Goal: Information Seeking & Learning: Learn about a topic

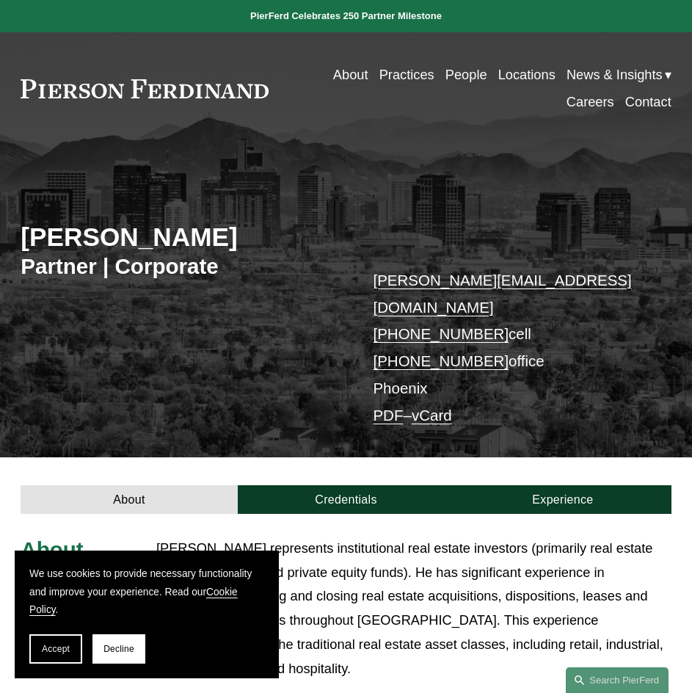
click at [54, 636] on button "Accept" at bounding box center [55, 648] width 53 height 29
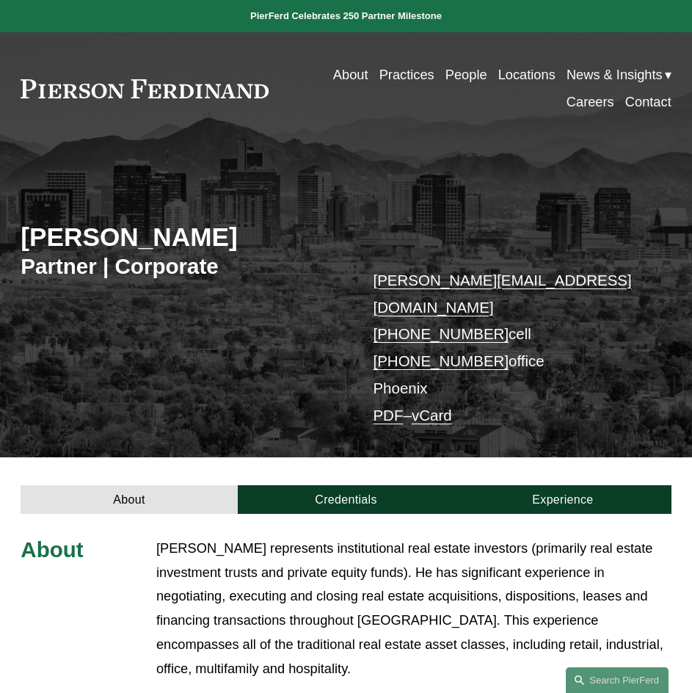
click at [124, 229] on h2 "[PERSON_NAME]" at bounding box center [183, 238] width 325 height 32
click at [70, 232] on h2 "[PERSON_NAME]" at bounding box center [183, 238] width 325 height 32
click at [93, 233] on h2 "[PERSON_NAME]" at bounding box center [183, 238] width 325 height 32
click at [130, 233] on h2 "[PERSON_NAME]" at bounding box center [183, 238] width 325 height 32
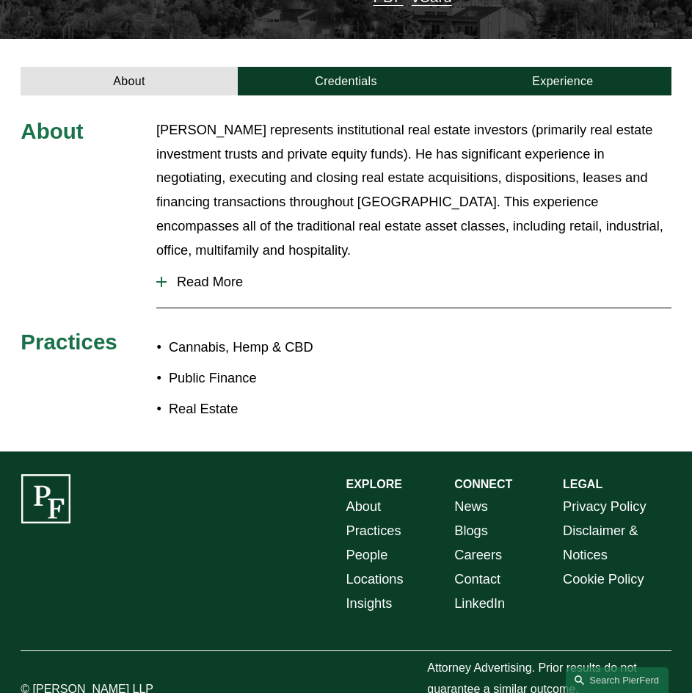
scroll to position [428, 0]
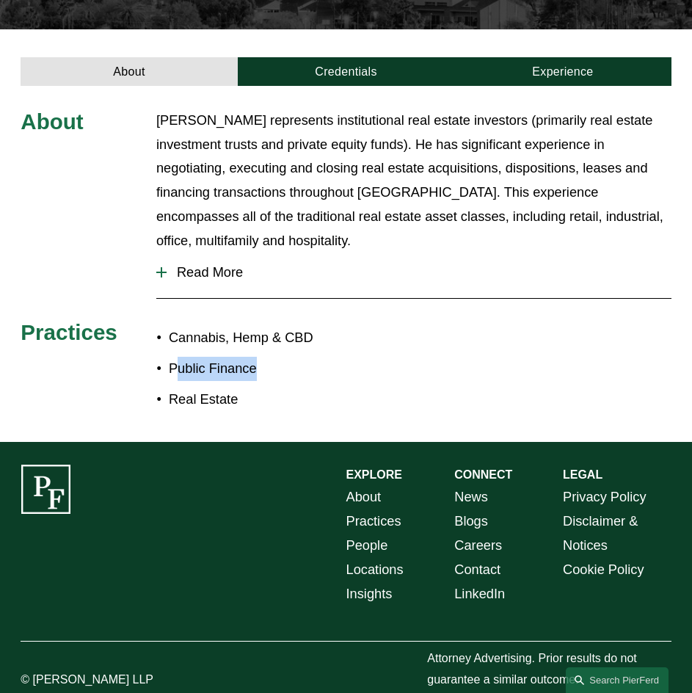
drag, startPoint x: 176, startPoint y: 357, endPoint x: 267, endPoint y: 357, distance: 90.3
click at [267, 357] on p "Public Finance" at bounding box center [258, 369] width 178 height 24
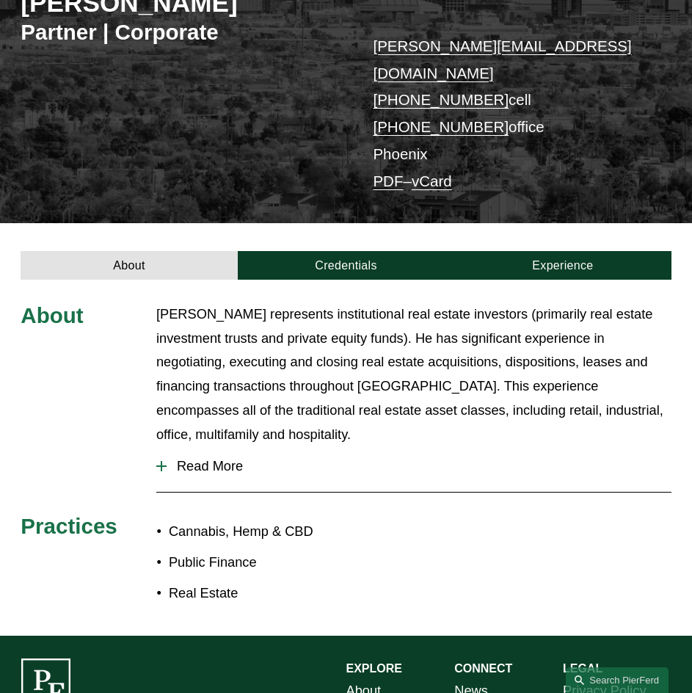
scroll to position [208, 0]
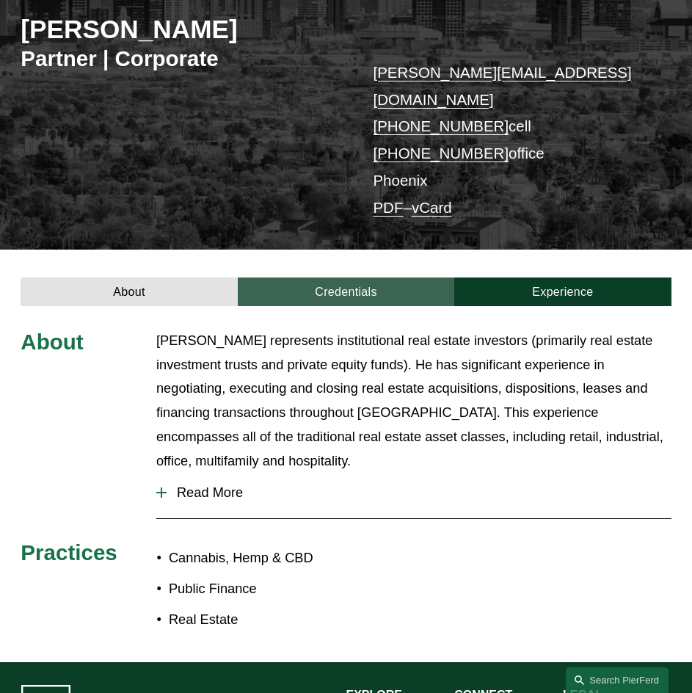
click at [330, 278] on link "Credentials" at bounding box center [346, 292] width 217 height 28
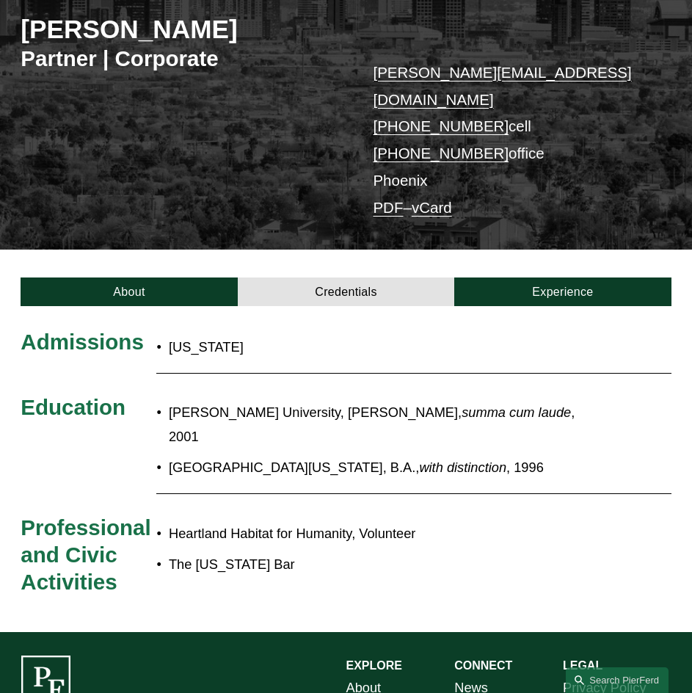
click at [576, 306] on div "Admissions [US_STATE] Education [PERSON_NAME] University, [PERSON_NAME], [PERSO…" at bounding box center [346, 469] width 692 height 327
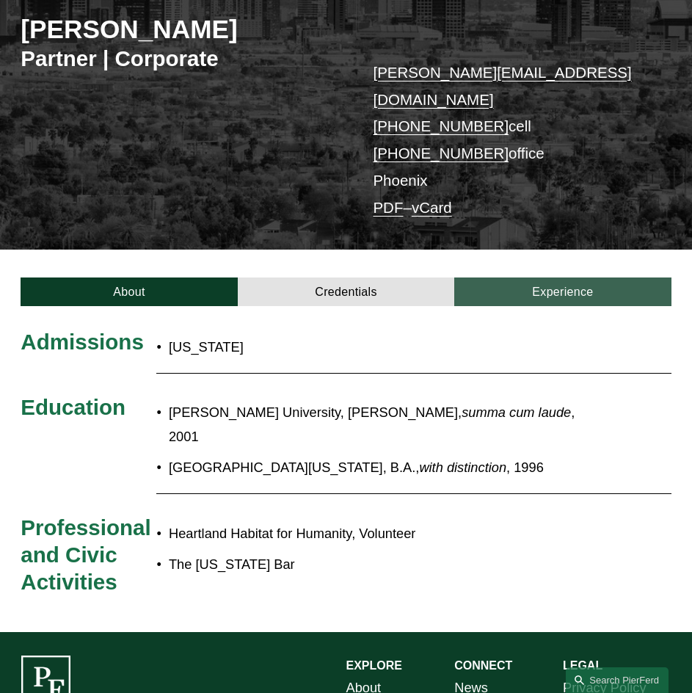
click at [590, 278] on link "Experience" at bounding box center [563, 292] width 217 height 28
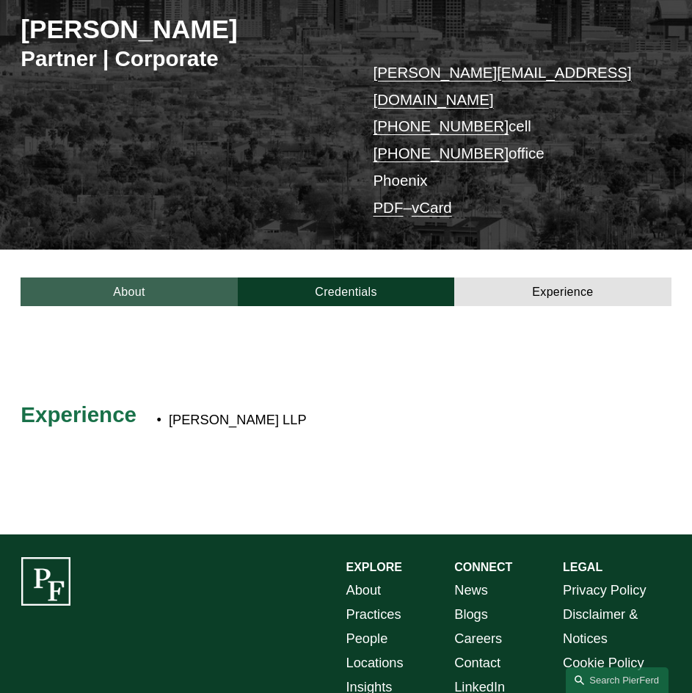
click at [69, 278] on link "About" at bounding box center [129, 292] width 217 height 28
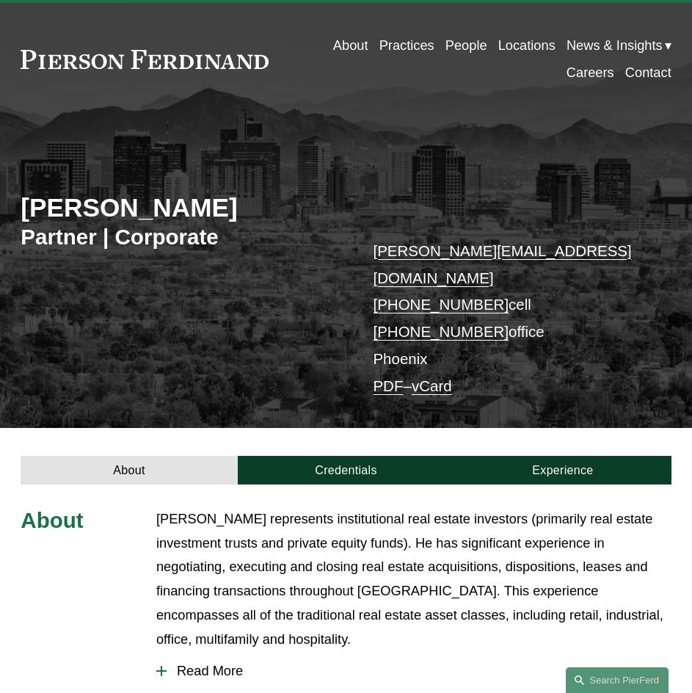
scroll to position [0, 0]
